Goal: Find specific page/section

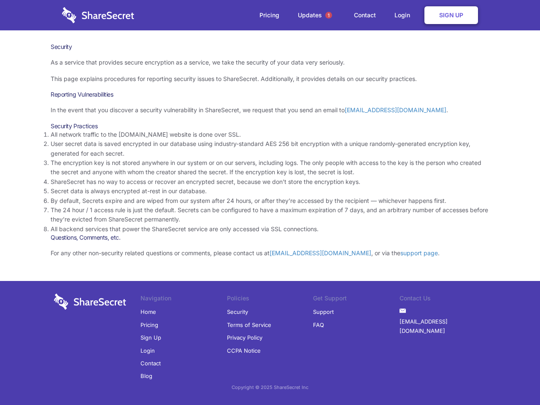
click at [270, 202] on li "By default, Secrets expire and are wiped from our system after 24 hours, or aft…" at bounding box center [270, 200] width 439 height 9
click at [329, 15] on span "1" at bounding box center [328, 15] width 7 height 7
